Goal: Consume media (video, audio)

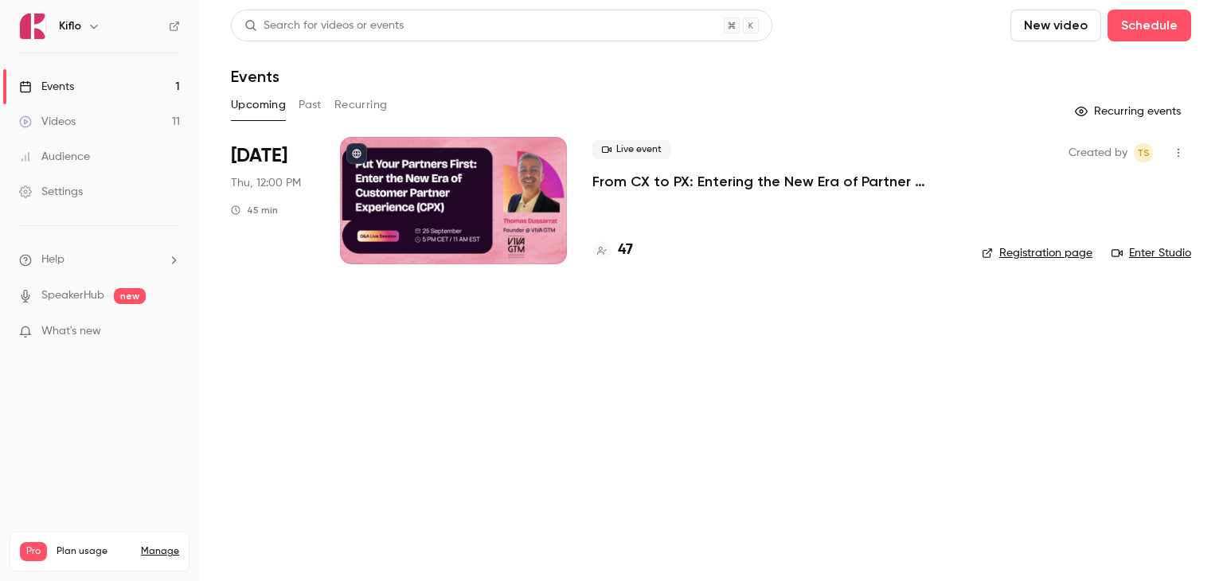
click at [311, 106] on button "Past" at bounding box center [310, 104] width 23 height 25
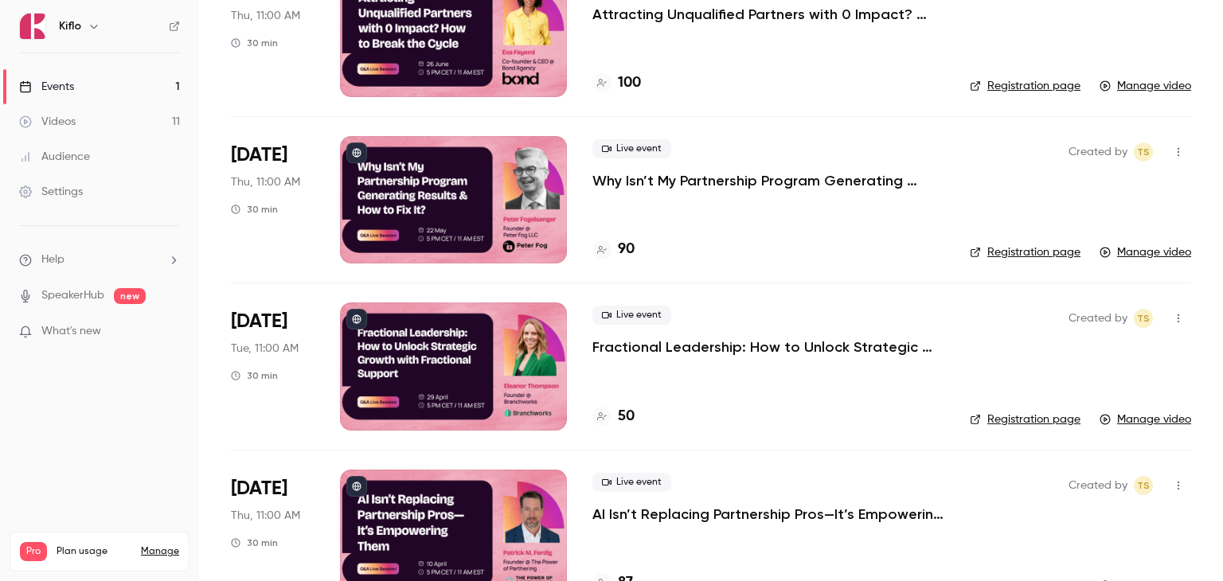
scroll to position [478, 0]
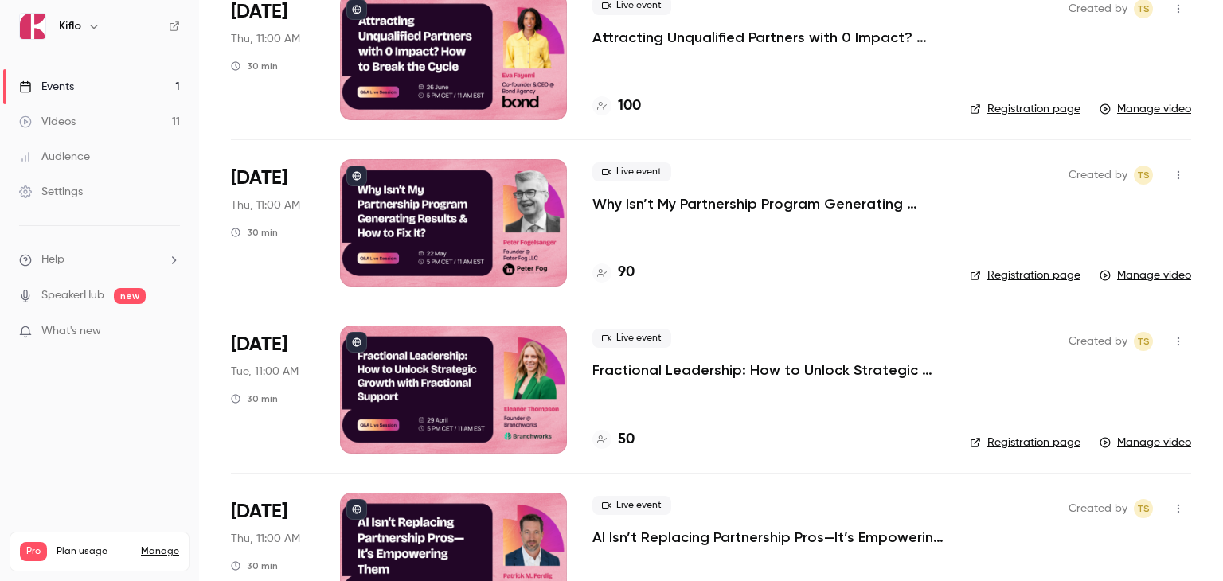
click at [658, 205] on p "Why Isn’t My Partnership Program Generating Results & How to Fix It?" at bounding box center [769, 203] width 352 height 19
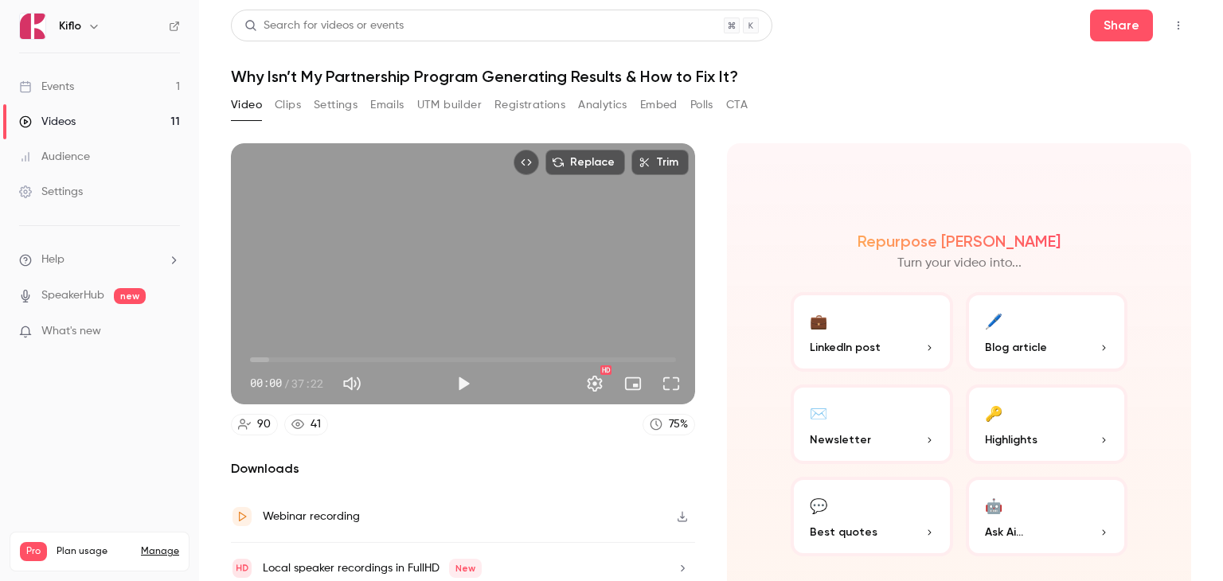
click at [72, 88] on div "Events" at bounding box center [46, 87] width 55 height 16
